Goal: Manage account settings: Manage account settings

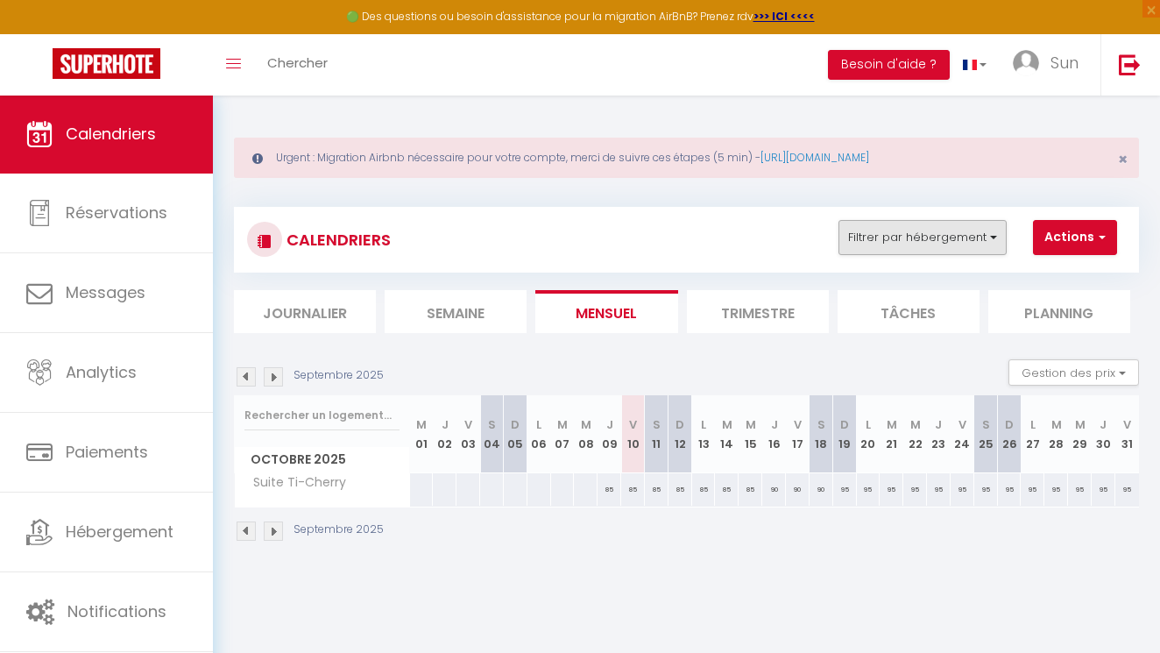
click at [946, 227] on button "Filtrer par hébergement" at bounding box center [923, 237] width 168 height 35
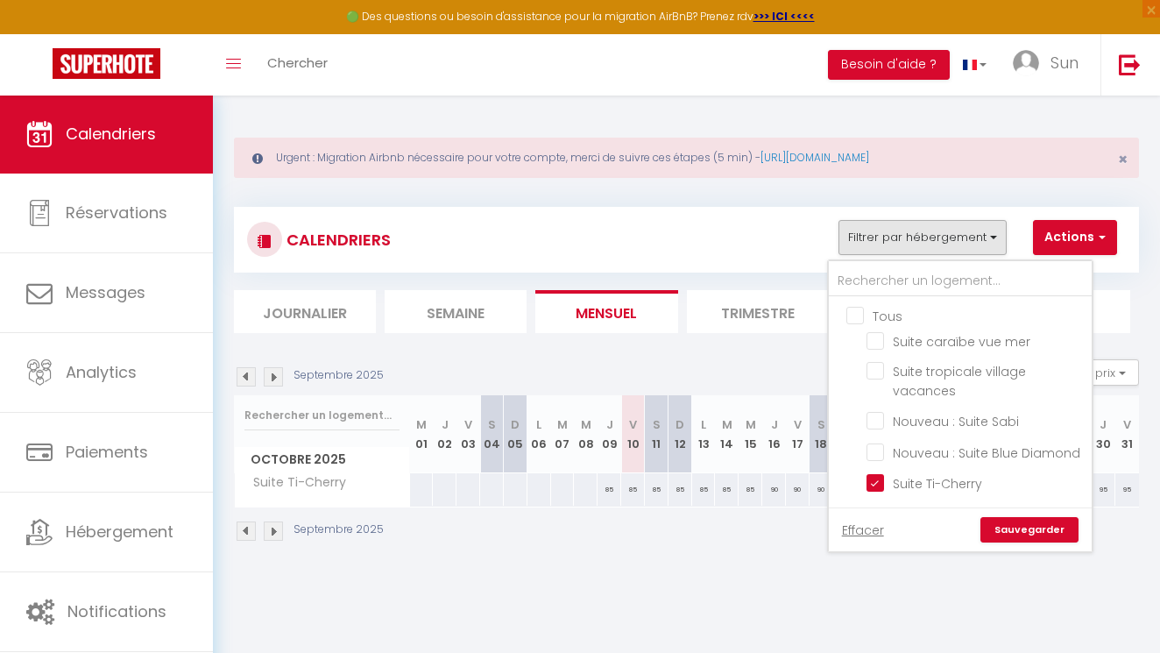
click at [853, 314] on input "Tous" at bounding box center [977, 315] width 263 height 18
checkbox input "true"
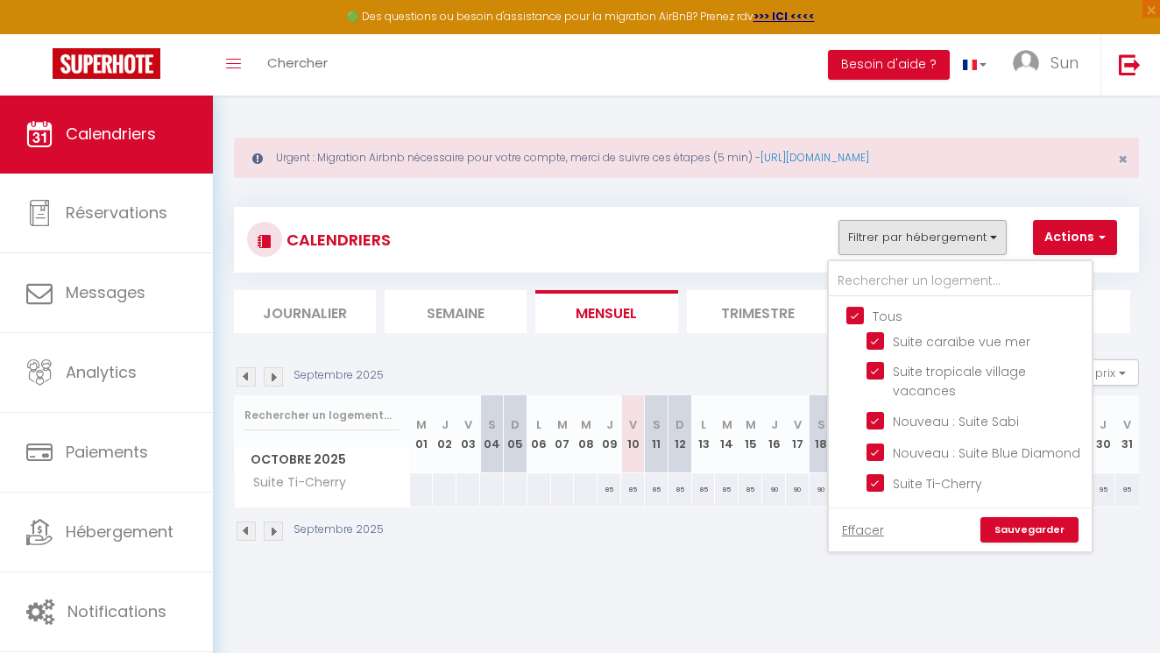
checkbox input "true"
click at [1030, 534] on link "Sauvegarder" at bounding box center [1030, 530] width 98 height 26
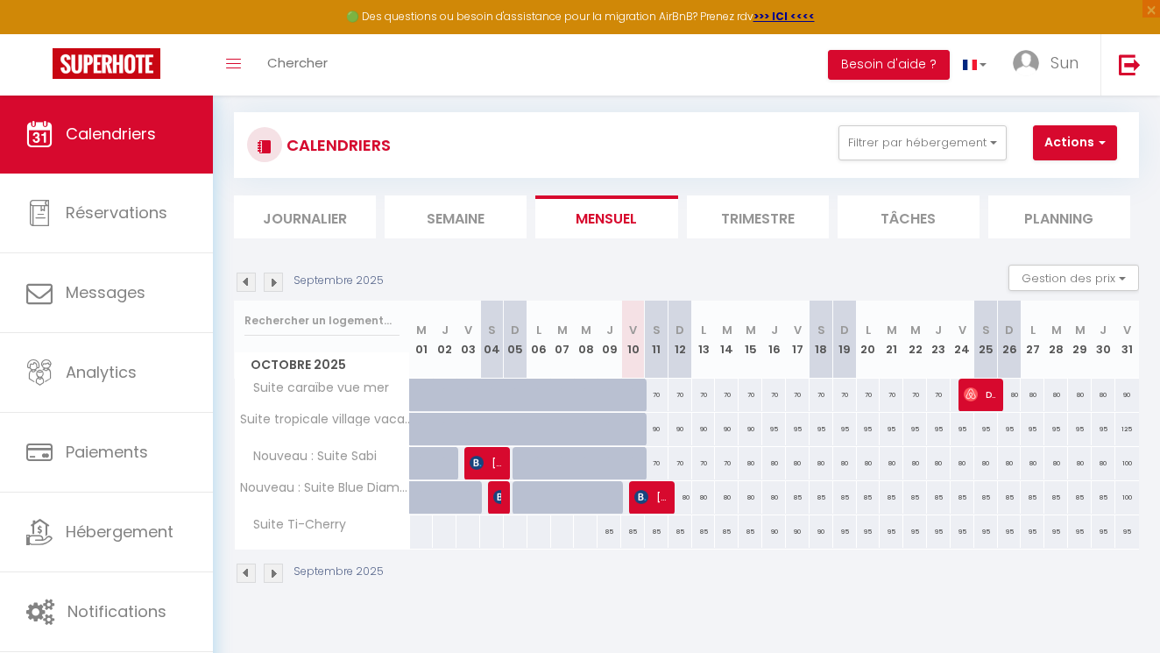
scroll to position [95, 0]
click at [246, 279] on img at bounding box center [246, 282] width 19 height 19
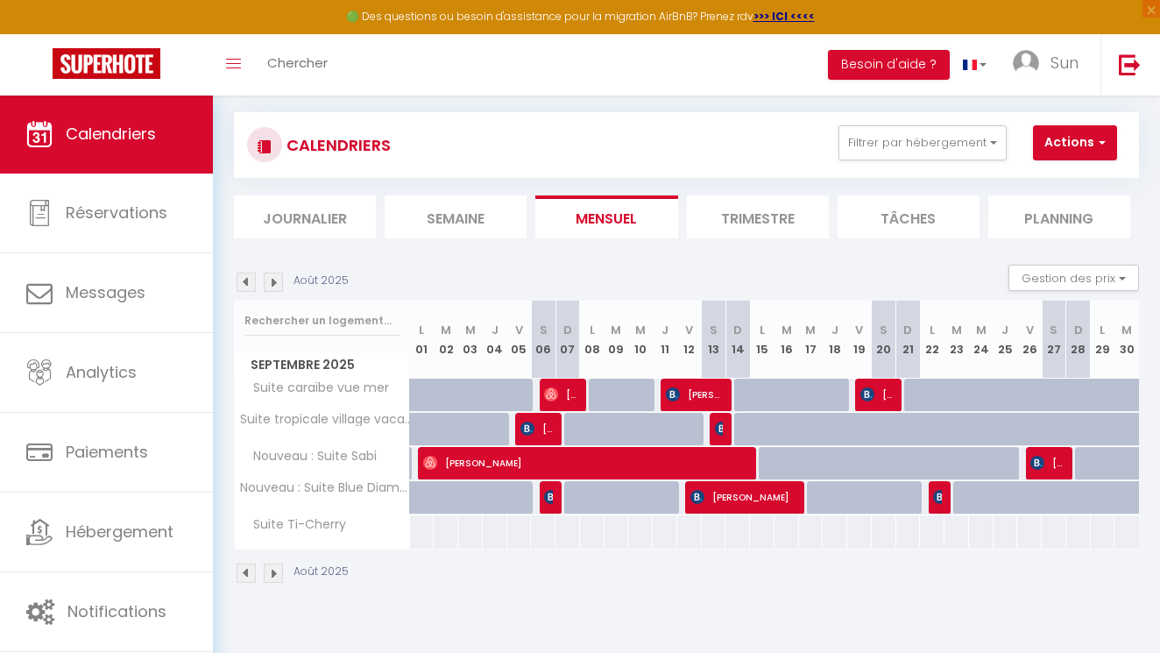
click at [246, 279] on img at bounding box center [246, 282] width 19 height 19
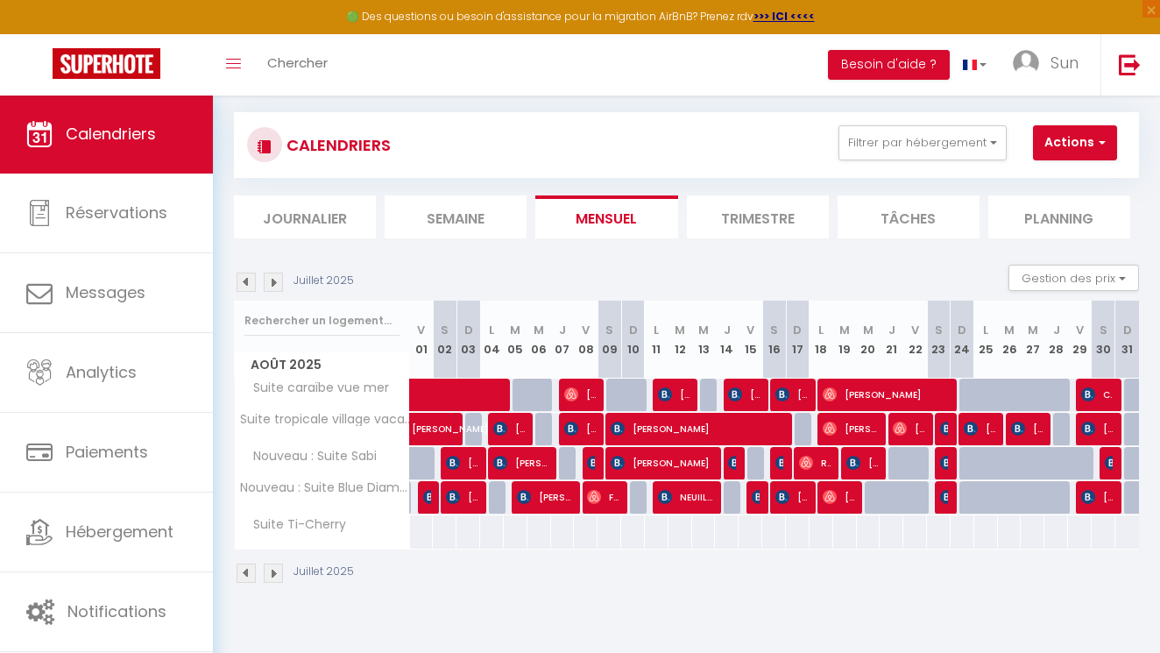
click at [246, 279] on img at bounding box center [246, 282] width 19 height 19
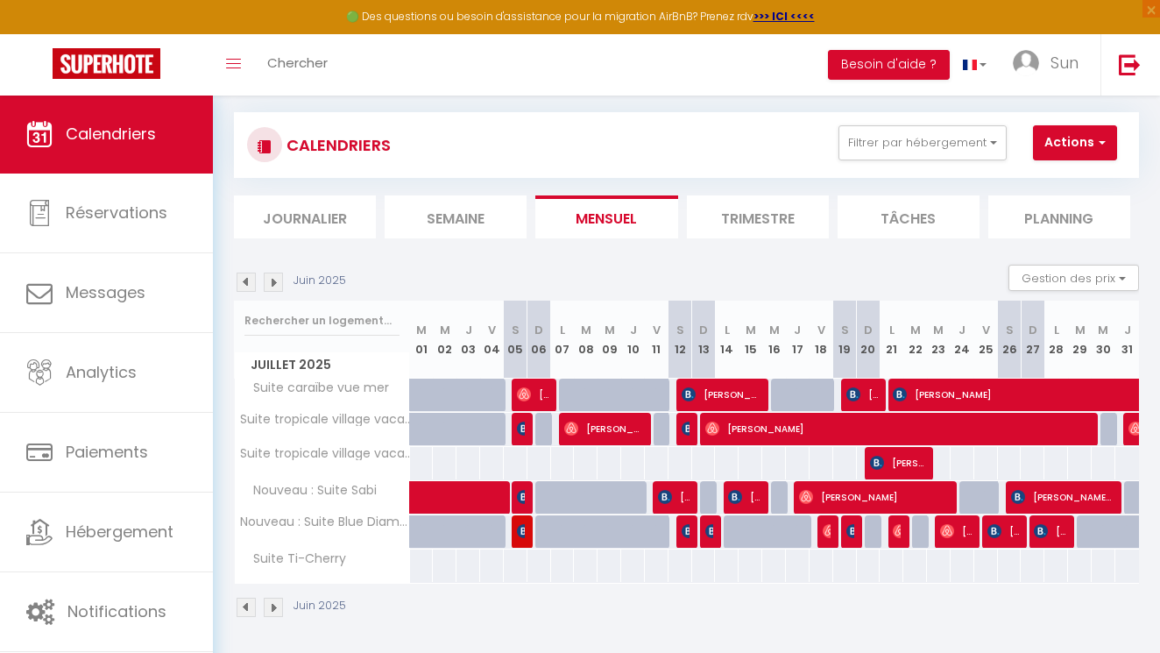
click at [246, 279] on img at bounding box center [246, 282] width 19 height 19
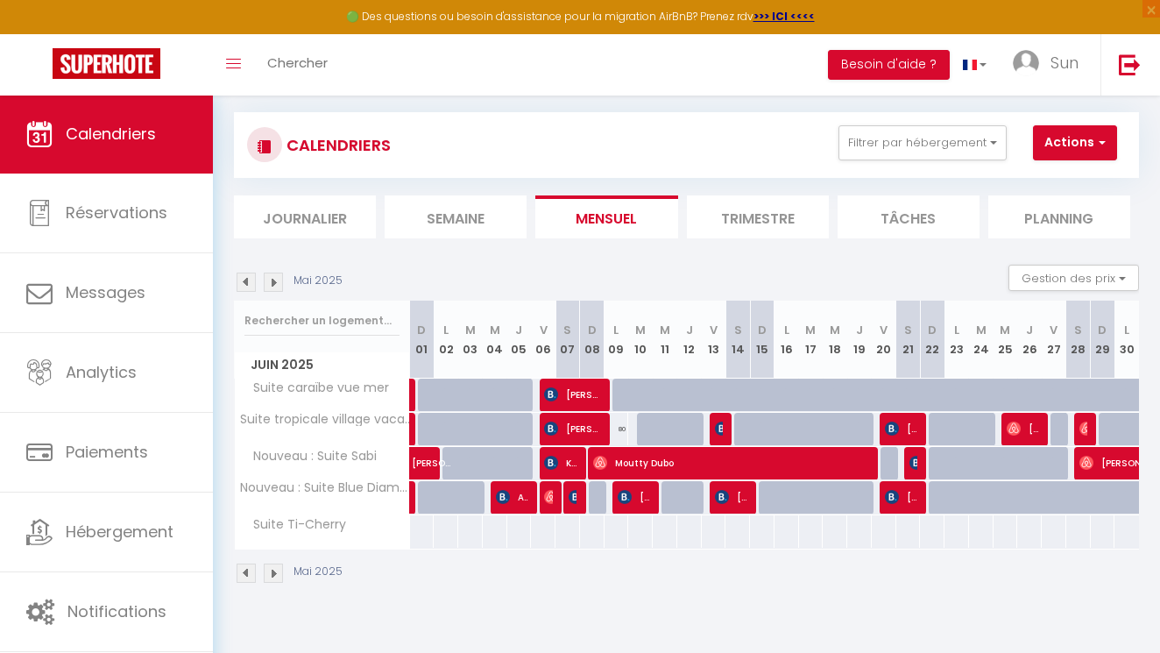
click at [246, 279] on img at bounding box center [246, 282] width 19 height 19
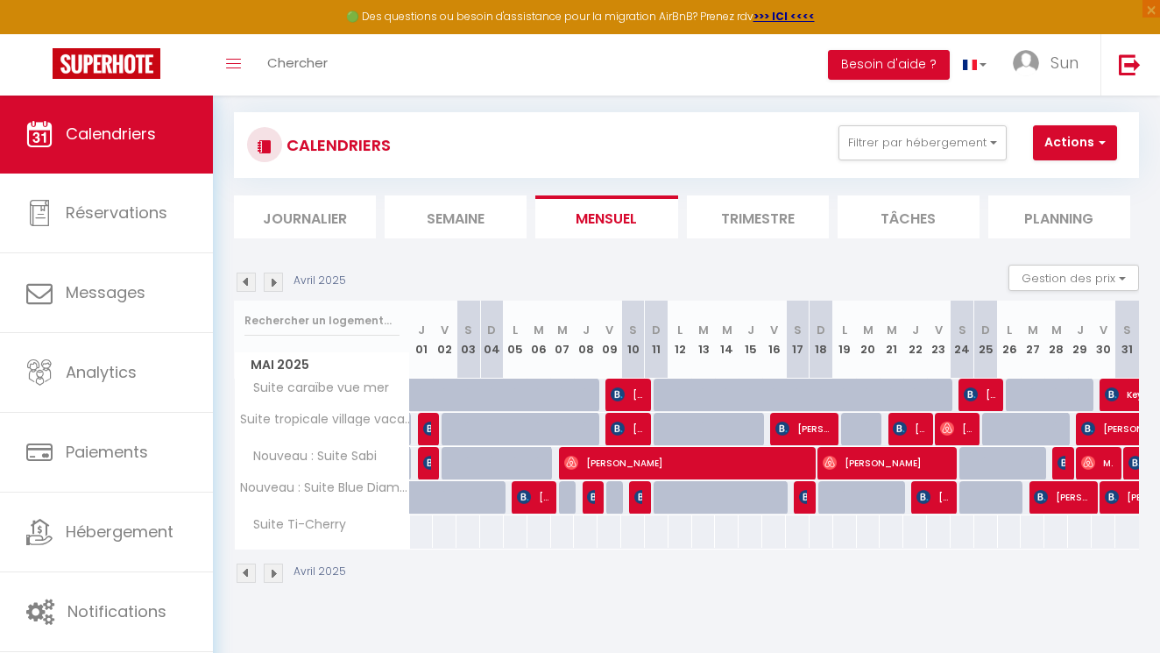
click at [246, 279] on img at bounding box center [246, 282] width 19 height 19
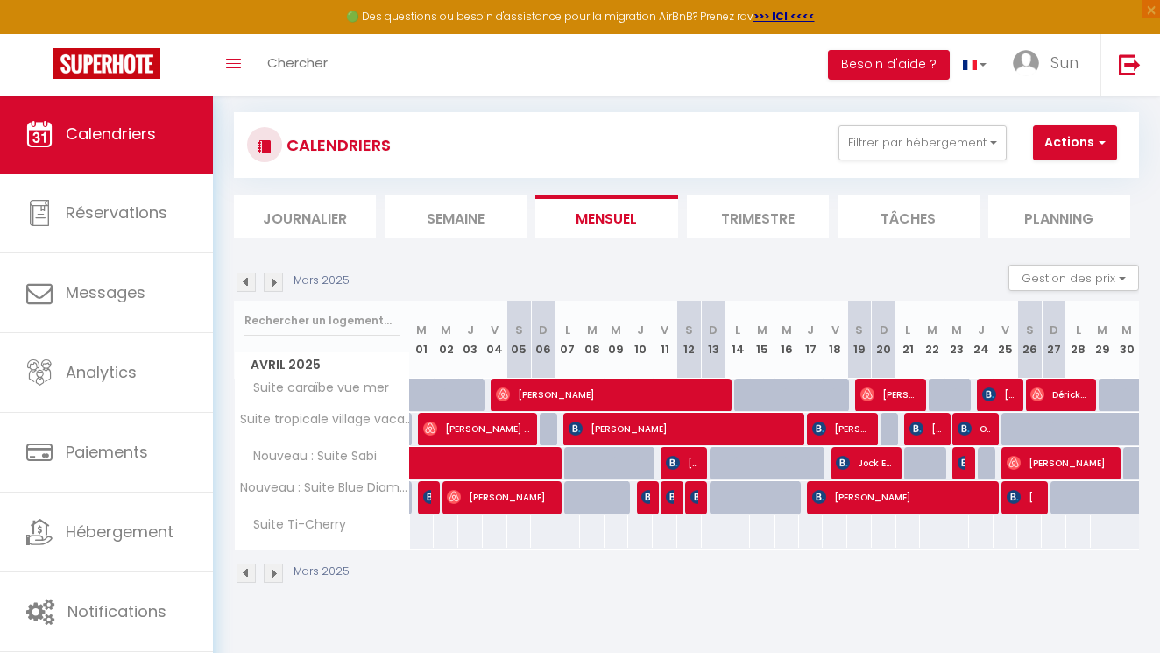
click at [246, 279] on img at bounding box center [246, 282] width 19 height 19
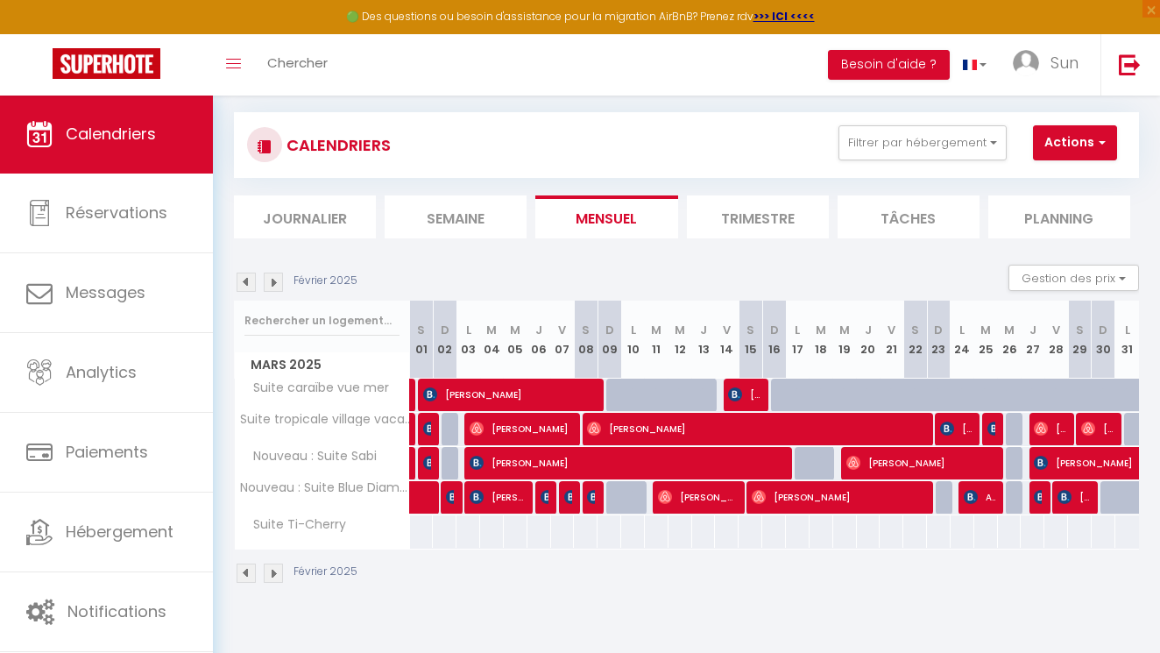
click at [246, 279] on img at bounding box center [246, 282] width 19 height 19
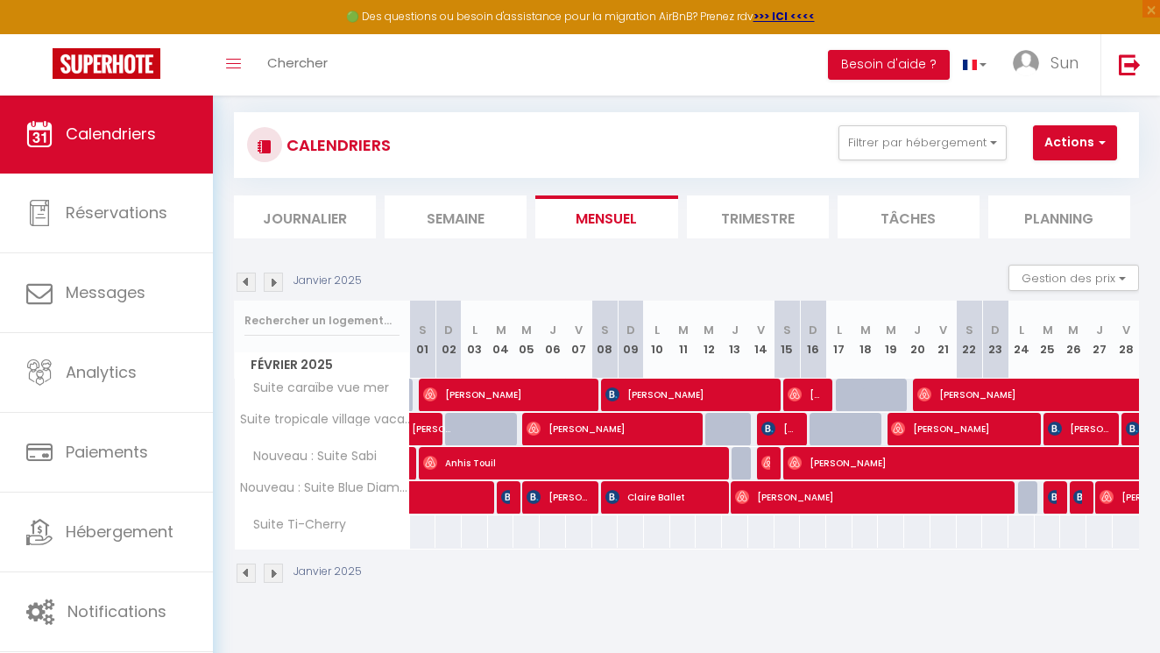
click at [246, 279] on img at bounding box center [246, 282] width 19 height 19
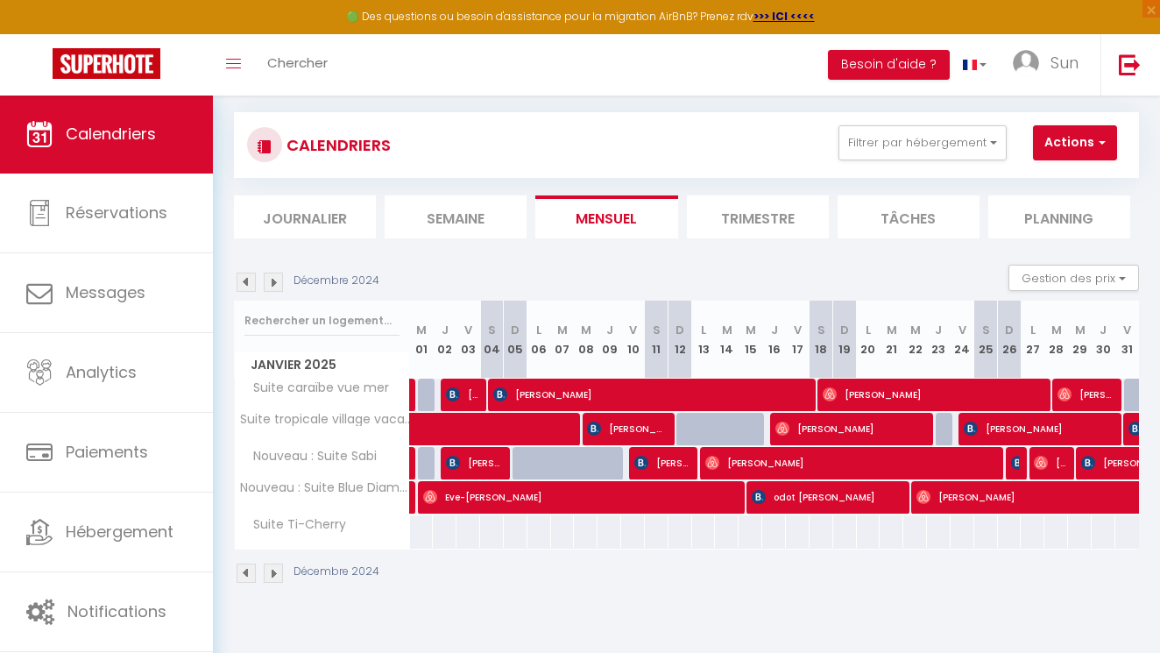
click at [246, 279] on img at bounding box center [246, 282] width 19 height 19
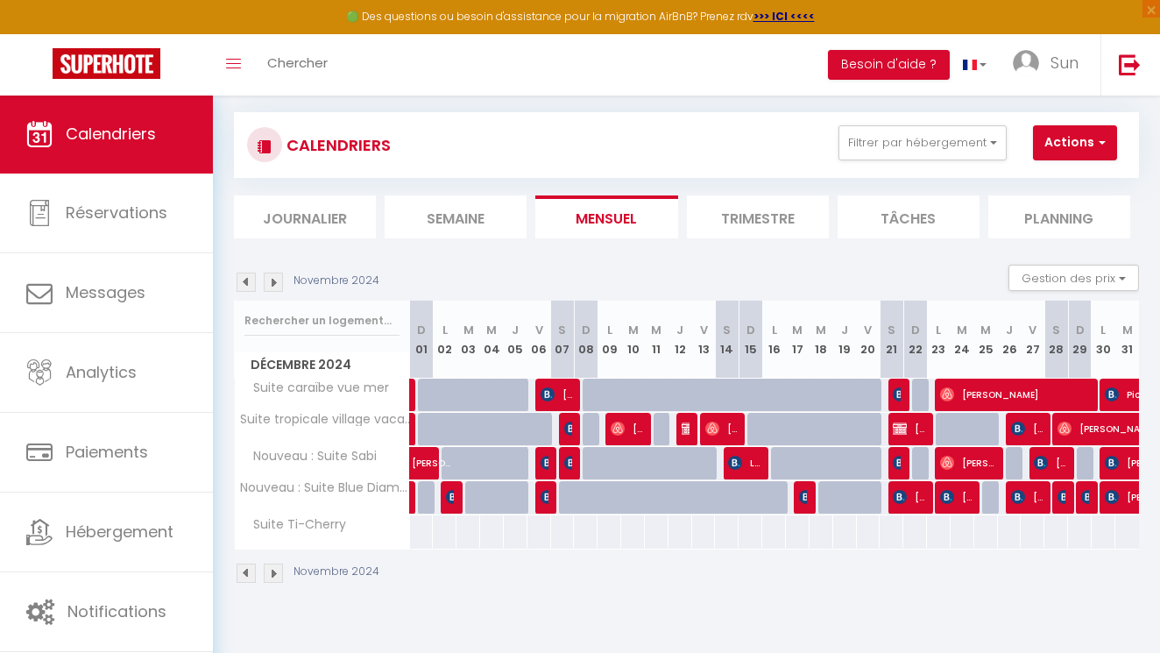
click at [246, 279] on img at bounding box center [246, 282] width 19 height 19
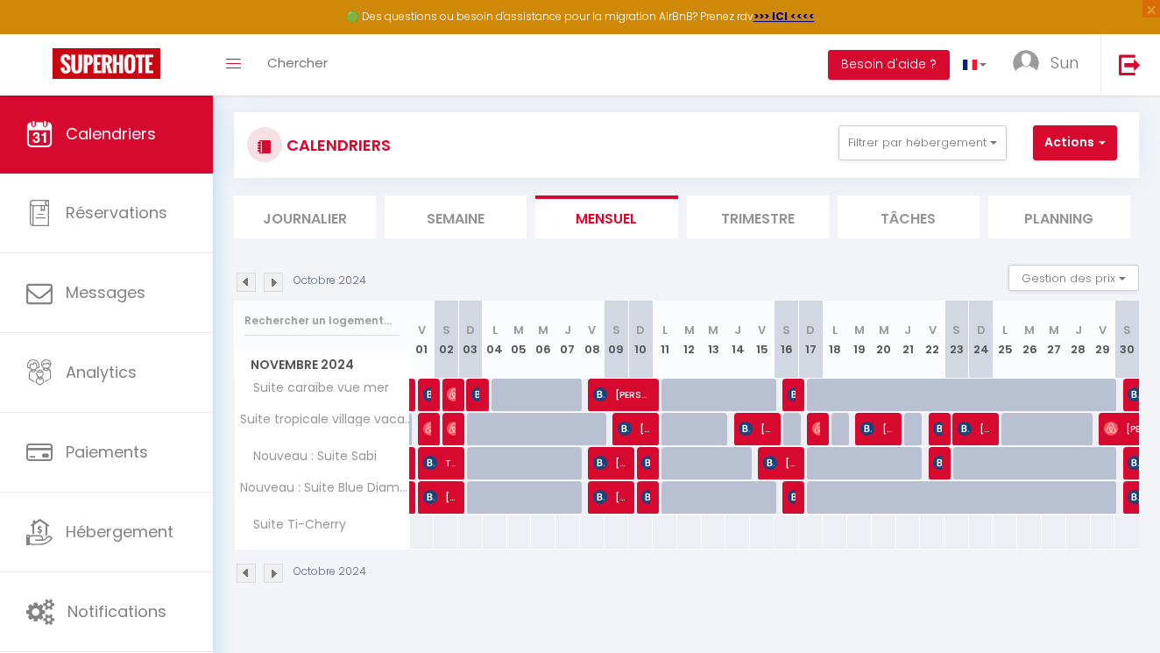
click at [246, 279] on img at bounding box center [246, 282] width 19 height 19
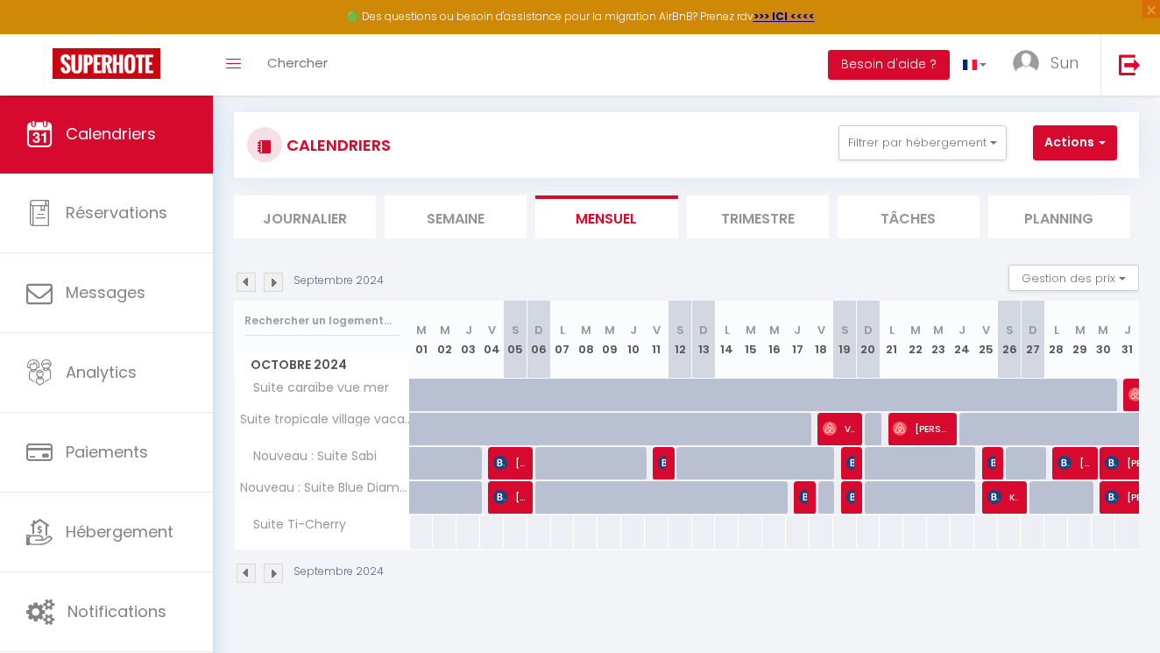
click at [271, 274] on img at bounding box center [273, 282] width 19 height 19
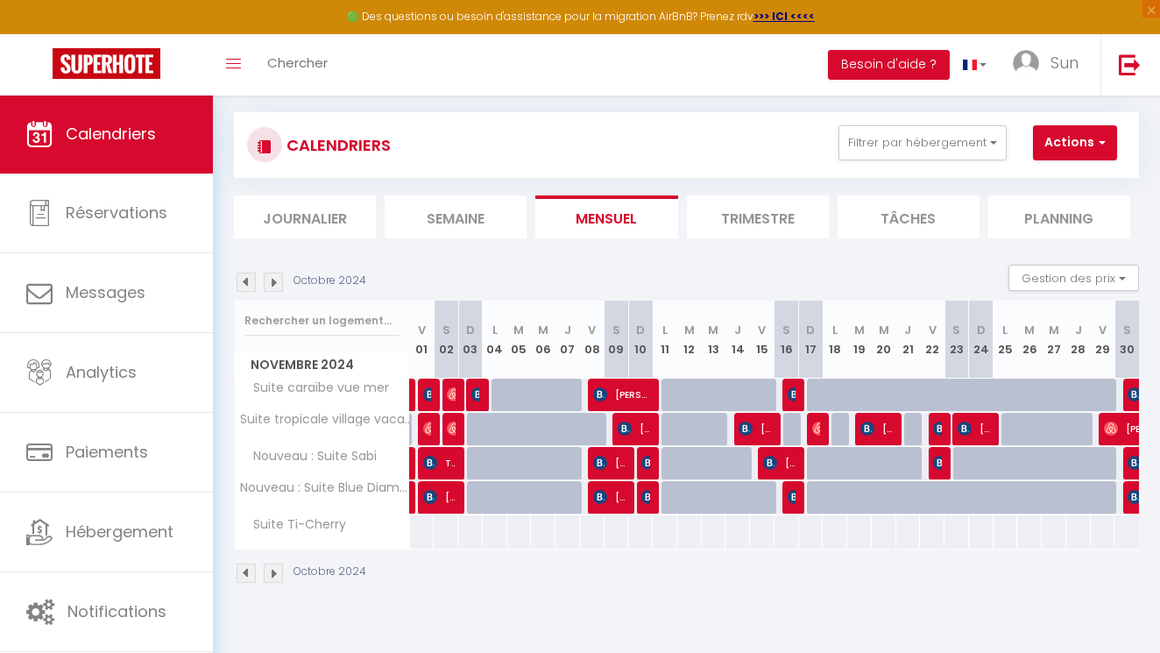
click at [247, 281] on img at bounding box center [246, 282] width 19 height 19
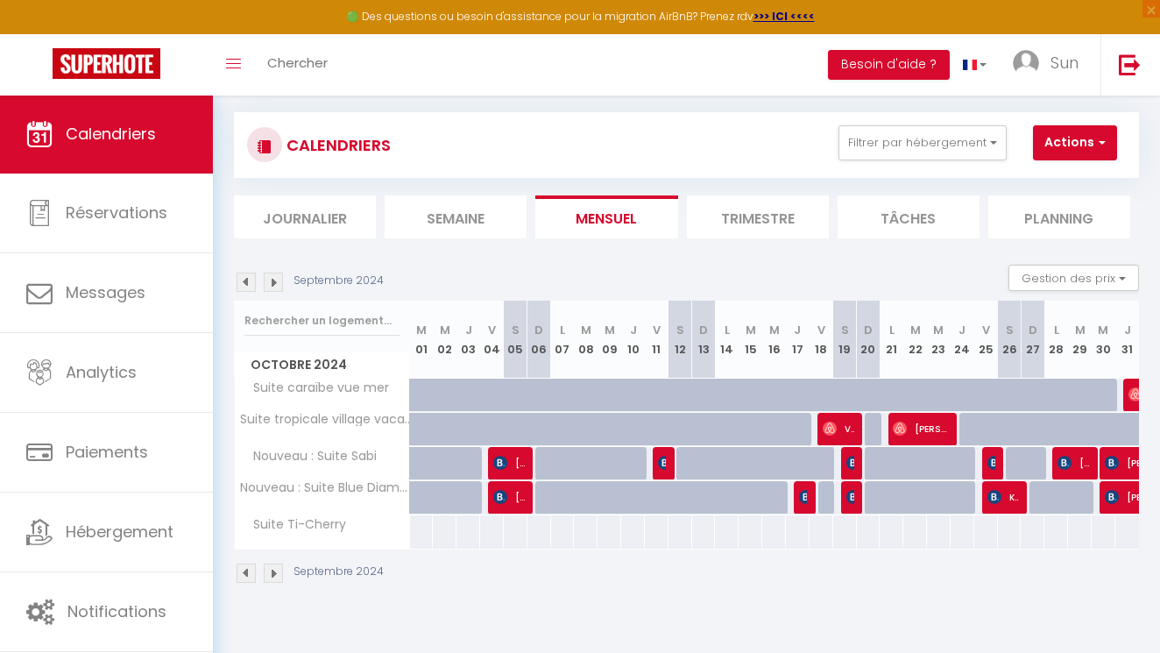
click at [272, 277] on img at bounding box center [273, 282] width 19 height 19
